Goal: Find contact information: Find contact information

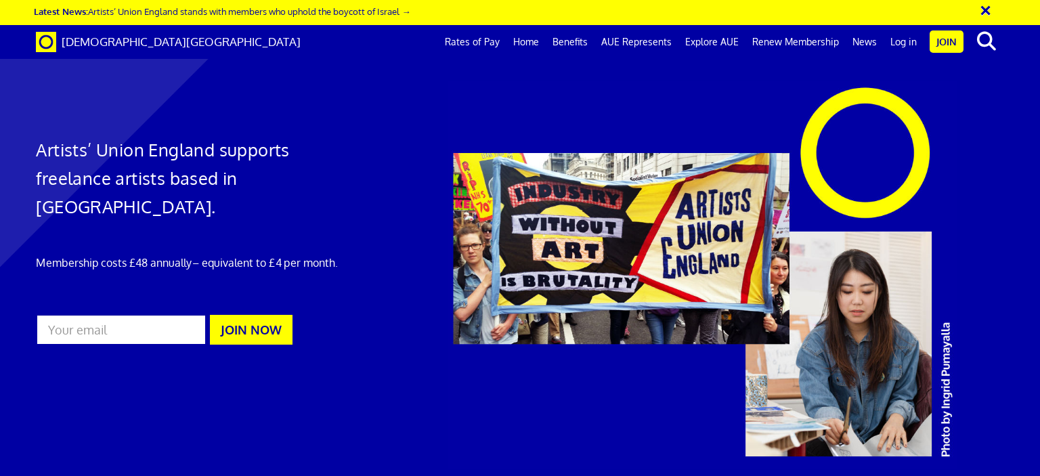
scroll to position [880, 0]
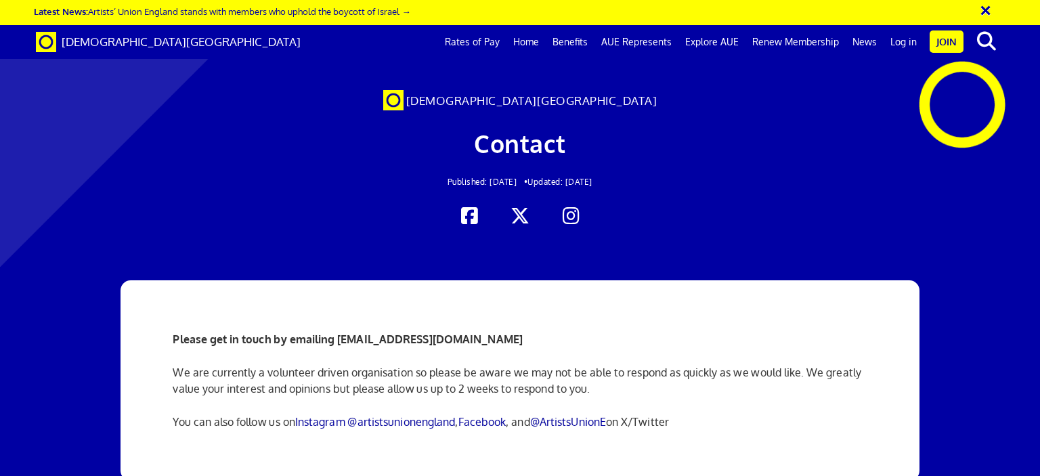
scroll to position [135, 0]
drag, startPoint x: 517, startPoint y: 203, endPoint x: 336, endPoint y: 202, distance: 180.7
click at [336, 331] on p "Please get in touch by emailing [EMAIL_ADDRESS][DOMAIN_NAME]" at bounding box center [520, 339] width 694 height 16
copy strong "[EMAIL_ADDRESS][DOMAIN_NAME]"
